Goal: Task Accomplishment & Management: Use online tool/utility

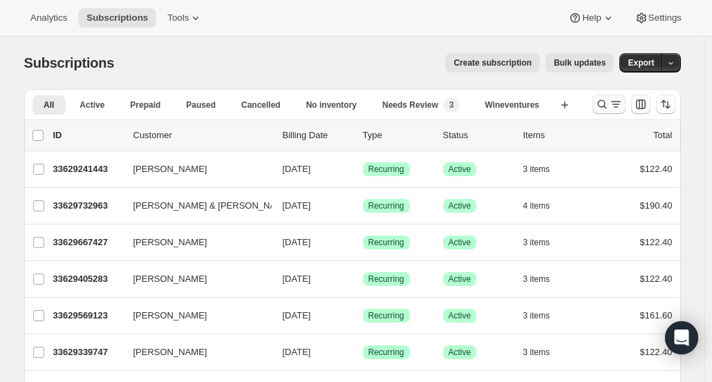
click at [607, 111] on icon "Search and filter results" at bounding box center [602, 104] width 14 height 14
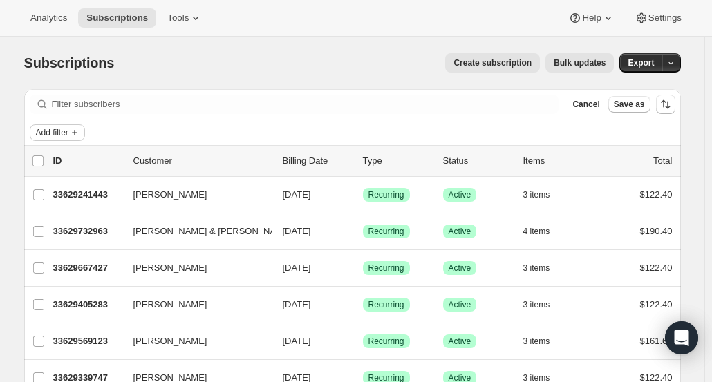
click at [41, 129] on span "Add filter" at bounding box center [52, 132] width 32 height 11
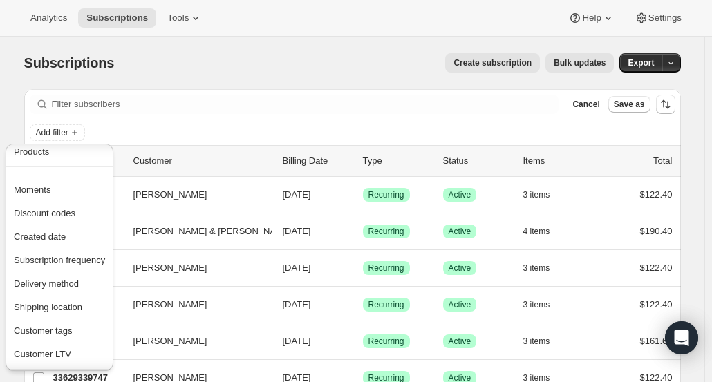
scroll to position [144, 0]
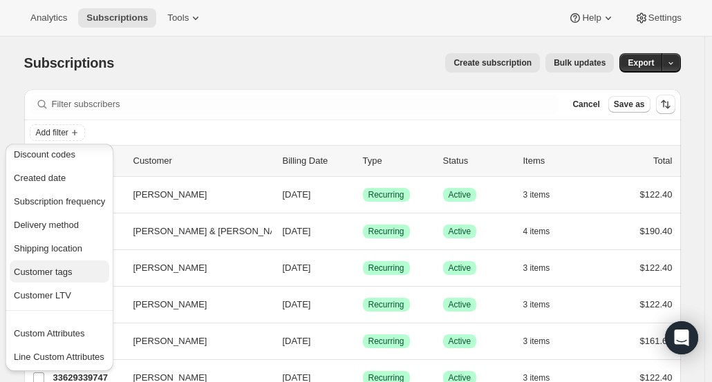
click at [92, 275] on span "Customer tags" at bounding box center [59, 272] width 91 height 14
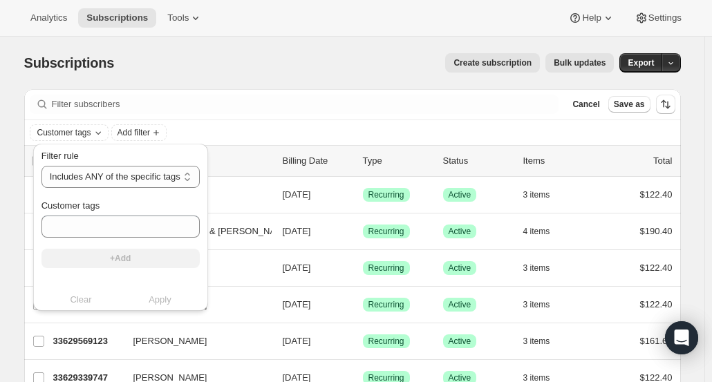
click at [102, 188] on div "Filter rule Includes ANY of the specific tags Includes ALL of the specific tags…" at bounding box center [120, 214] width 158 height 130
click at [104, 178] on select "Includes ANY of the specific tags Includes ALL of the specific tags Includes ON…" at bounding box center [120, 177] width 158 height 22
select select "all"
click at [41, 166] on select "Includes ANY of the specific tags Includes ALL of the specific tags Includes ON…" at bounding box center [120, 177] width 158 height 22
click at [176, 24] on button "Tools" at bounding box center [185, 17] width 52 height 19
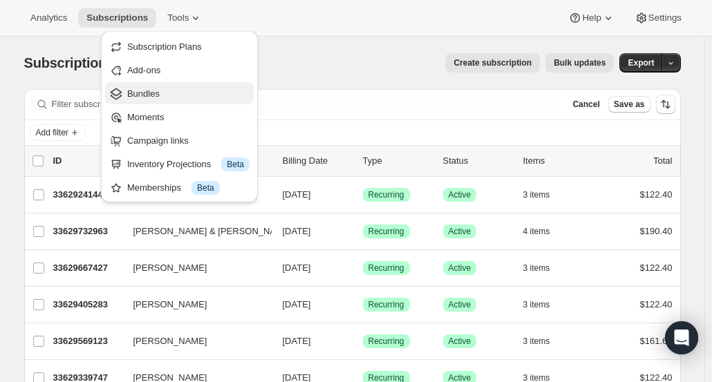
click at [171, 93] on span "Bundles" at bounding box center [188, 94] width 122 height 14
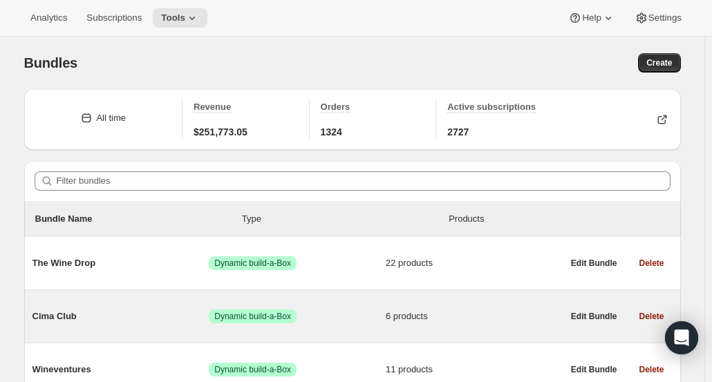
click at [190, 314] on span "Cima Club" at bounding box center [120, 317] width 177 height 14
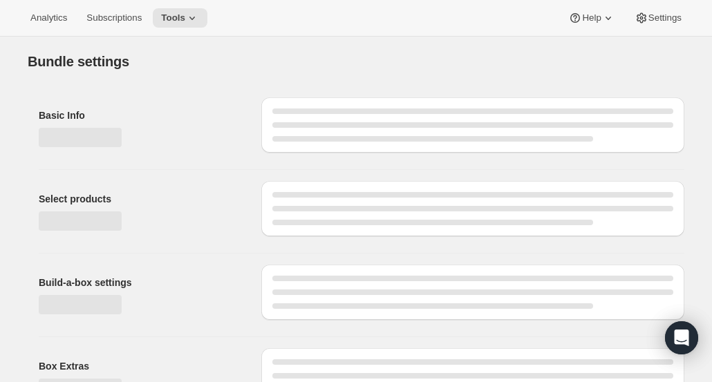
type input "Cima Club"
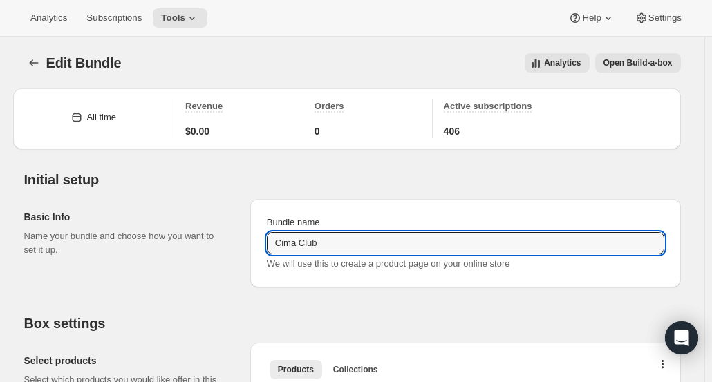
drag, startPoint x: 348, startPoint y: 242, endPoint x: 252, endPoint y: 237, distance: 96.2
click at [252, 237] on div "Basic Info Name your bundle and choose how you want to set it up. Bundle name C…" at bounding box center [352, 238] width 657 height 100
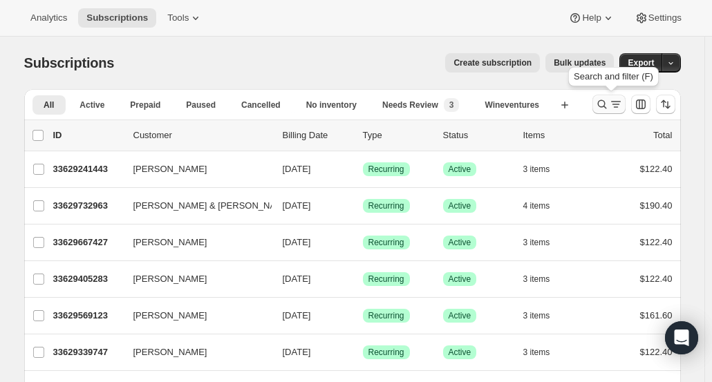
click at [603, 106] on icon "Search and filter results" at bounding box center [601, 104] width 9 height 9
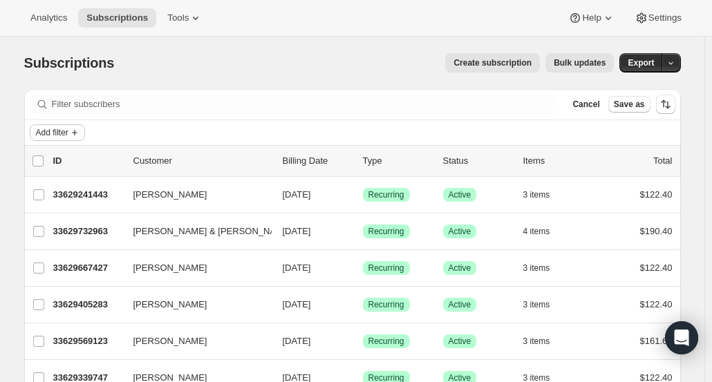
click at [55, 140] on button "Add filter" at bounding box center [57, 132] width 55 height 17
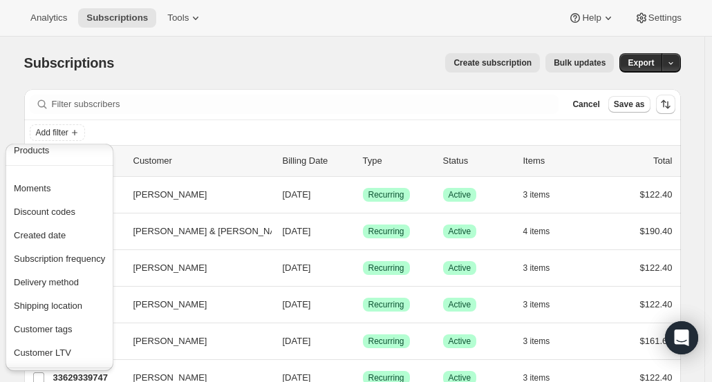
scroll to position [144, 0]
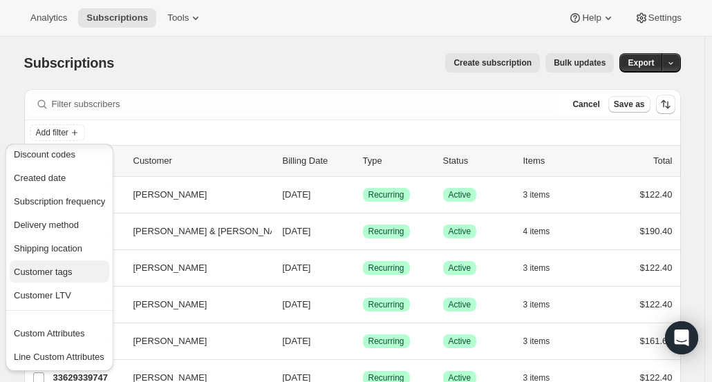
click at [64, 273] on span "Customer tags" at bounding box center [43, 272] width 59 height 10
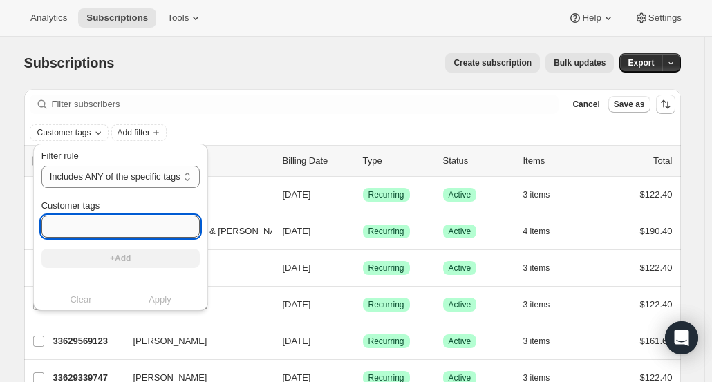
click at [131, 229] on input "Customer tags" at bounding box center [120, 227] width 158 height 22
paste input "Cima Club"
type input "Cima Club"
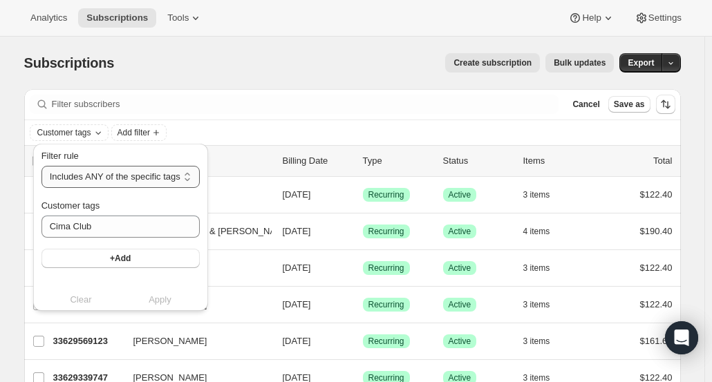
click at [124, 178] on select "Includes ANY of the specific tags Includes ALL of the specific tags Includes ON…" at bounding box center [120, 177] width 158 height 22
select select "all"
click at [41, 166] on select "Includes ANY of the specific tags Includes ALL of the specific tags Includes ON…" at bounding box center [120, 177] width 158 height 22
click at [122, 258] on span "+Add" at bounding box center [119, 258] width 21 height 11
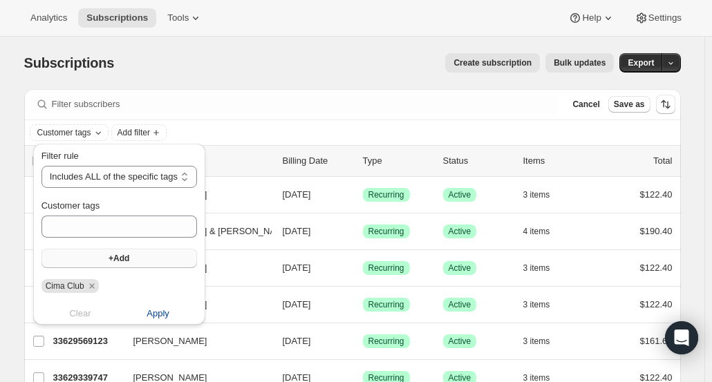
click at [154, 312] on span "Apply" at bounding box center [158, 314] width 23 height 14
click at [200, 129] on span "Add filter" at bounding box center [186, 132] width 32 height 11
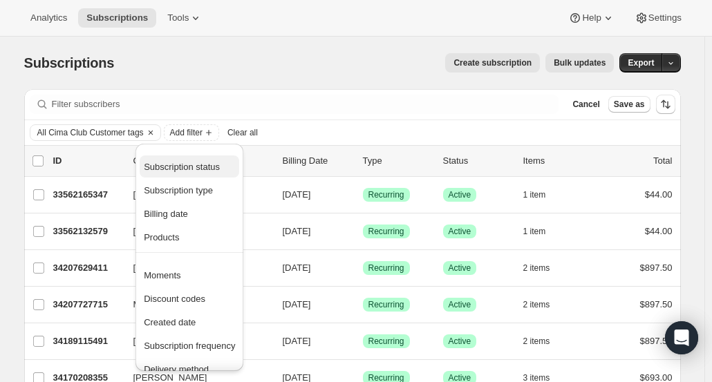
click at [218, 171] on span "Subscription status" at bounding box center [182, 167] width 76 height 10
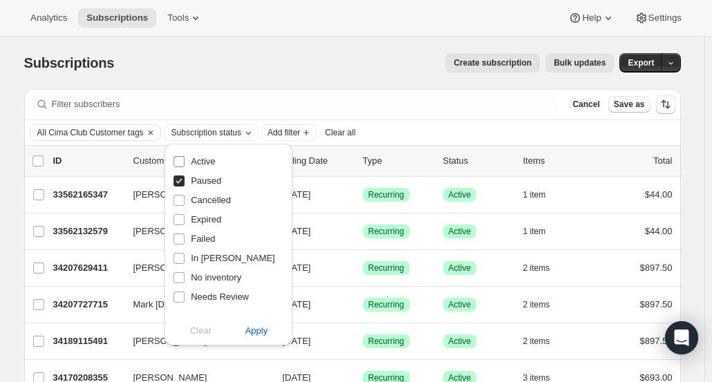
click at [180, 157] on input "Active" at bounding box center [178, 161] width 11 height 11
checkbox input "true"
click at [180, 186] on span at bounding box center [179, 181] width 12 height 12
click at [180, 186] on input "Paused" at bounding box center [178, 181] width 11 height 11
checkbox input "false"
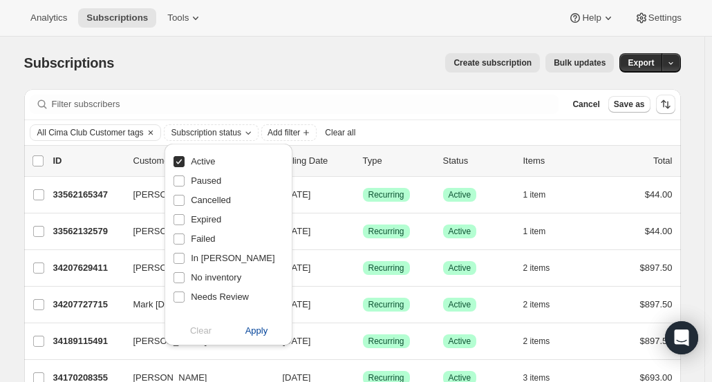
click at [256, 332] on span "Apply" at bounding box center [256, 331] width 23 height 14
click at [472, 125] on div "All Cima Club Customer tags Active subscriptions Add filter Clear all" at bounding box center [353, 132] width 646 height 17
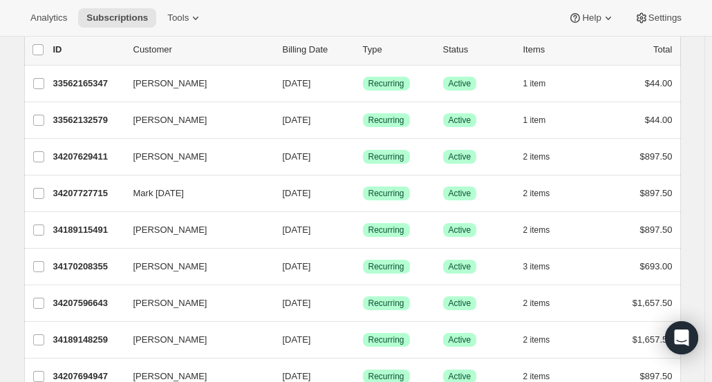
scroll to position [0, 0]
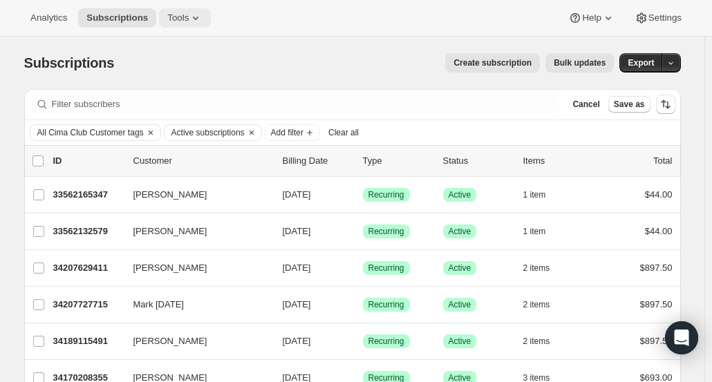
click at [194, 19] on icon at bounding box center [196, 18] width 14 height 14
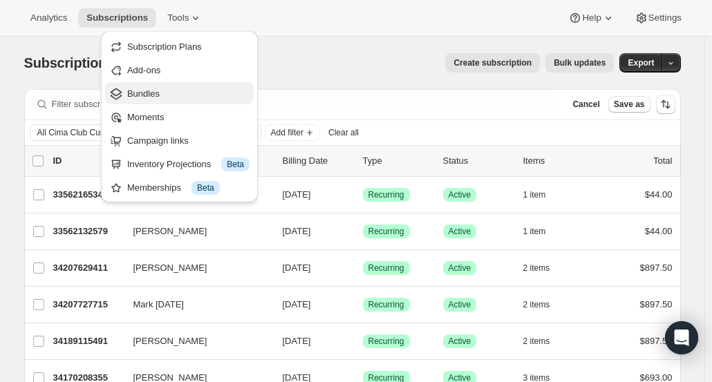
click at [176, 94] on span "Bundles" at bounding box center [188, 94] width 122 height 14
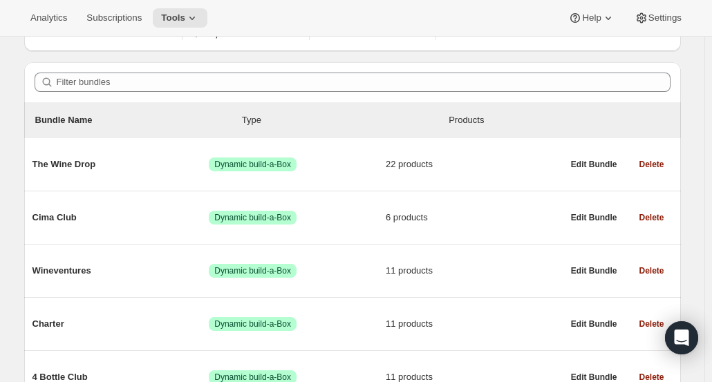
scroll to position [169, 0]
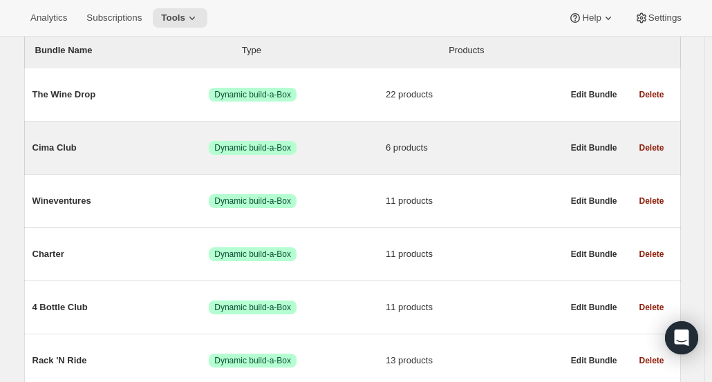
click at [227, 144] on span "Dynamic build-a-Box" at bounding box center [252, 147] width 77 height 11
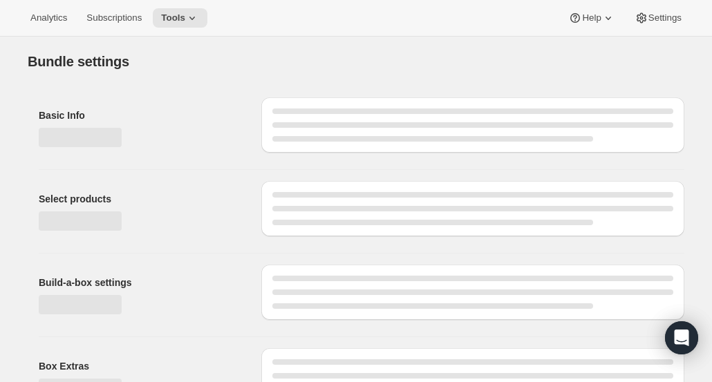
type input "Cima Club"
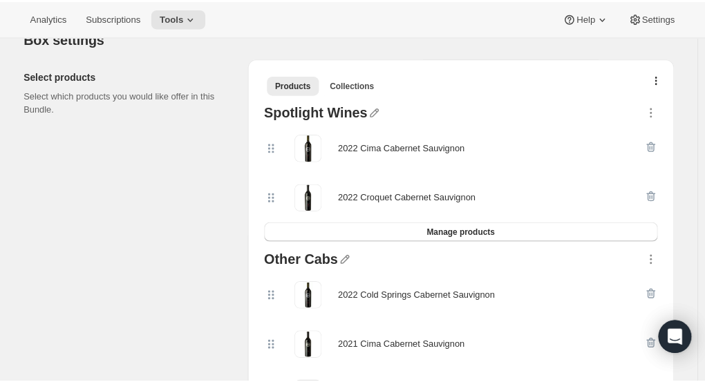
scroll to position [282, 0]
